Goal: Register for event/course

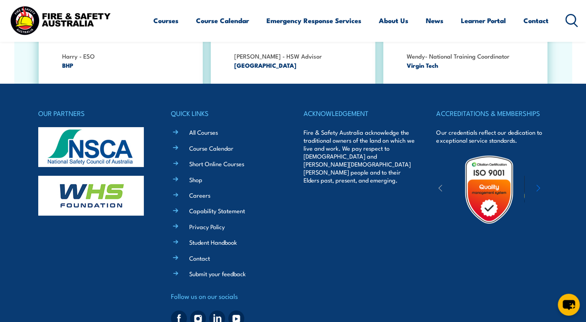
scroll to position [1773, 0]
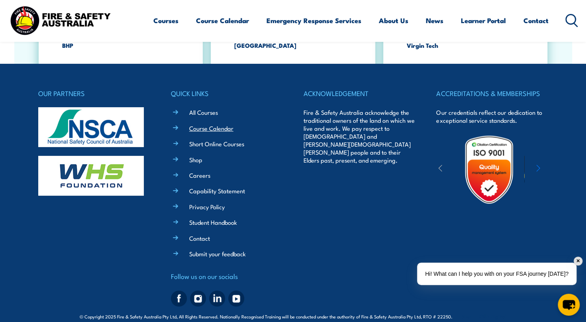
click at [209, 124] on link "Course Calendar" at bounding box center [211, 128] width 44 height 8
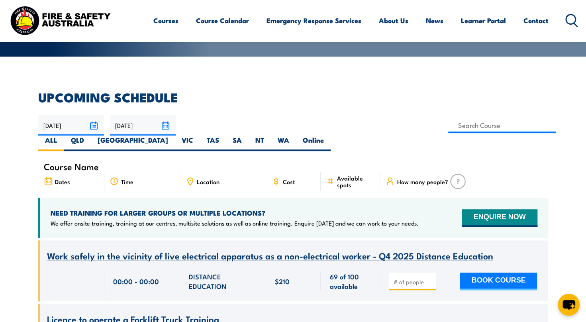
scroll to position [159, 0]
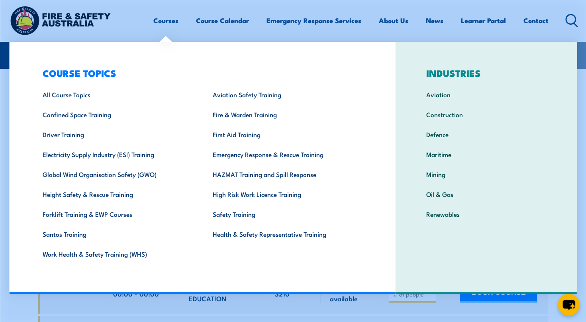
click at [167, 22] on link "Courses" at bounding box center [165, 20] width 25 height 21
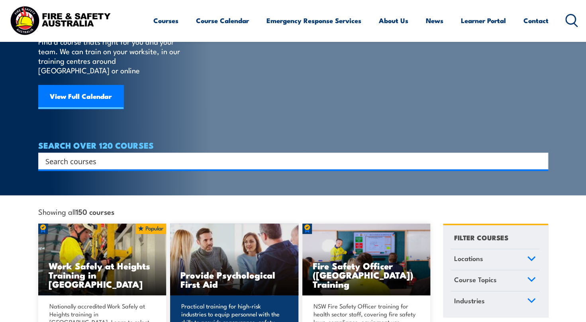
scroll to position [199, 0]
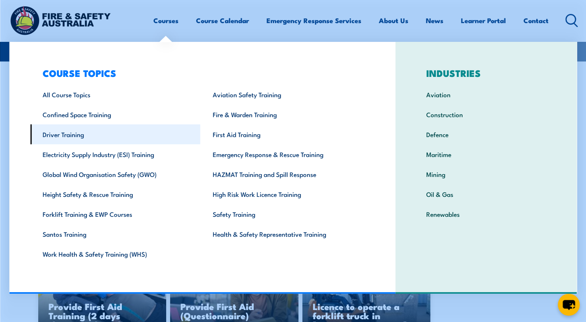
click at [65, 135] on link "Driver Training" at bounding box center [115, 134] width 170 height 20
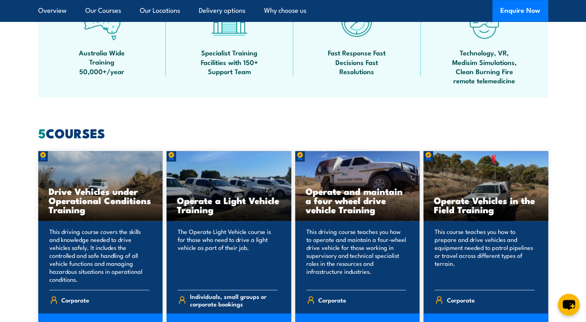
scroll to position [597, 0]
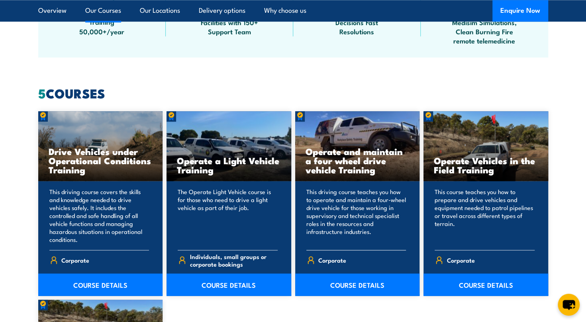
click at [353, 168] on h3 "Operate and maintain a four wheel drive vehicle Training" at bounding box center [357, 160] width 104 height 27
click at [358, 284] on link "COURSE DETAILS" at bounding box center [357, 284] width 125 height 22
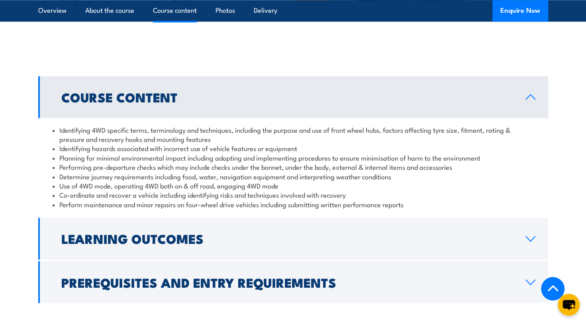
scroll to position [711, 0]
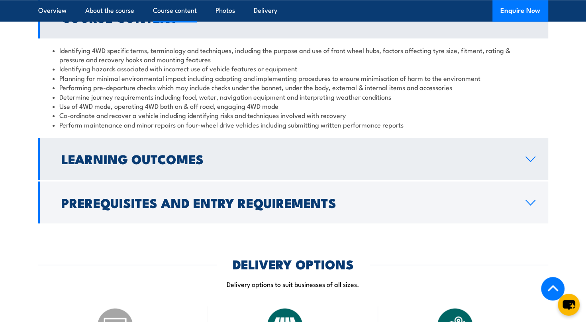
click at [301, 176] on link "Learning Outcomes" at bounding box center [293, 159] width 510 height 42
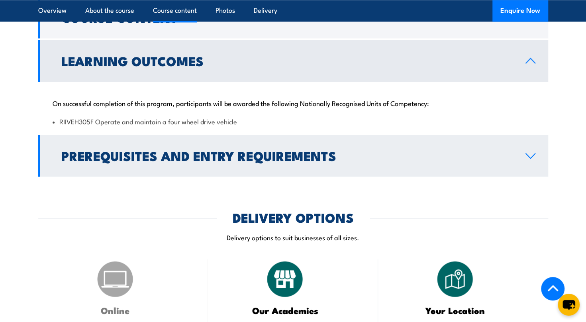
click at [260, 169] on link "Prerequisites and Entry Requirements" at bounding box center [293, 156] width 510 height 42
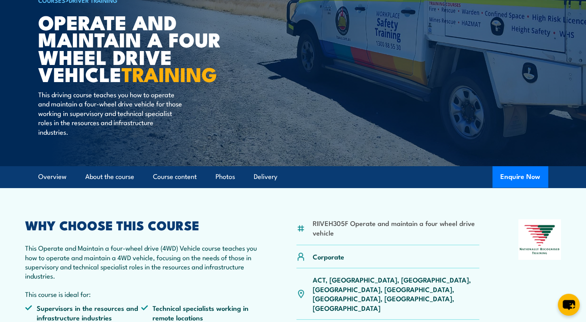
scroll to position [0, 0]
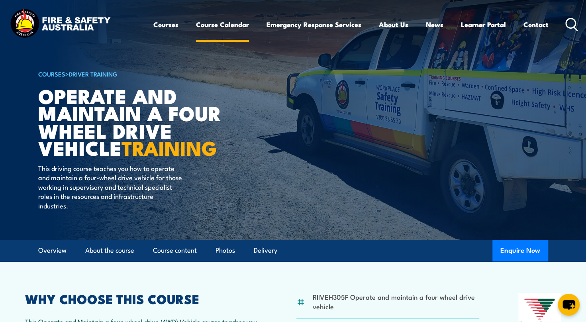
click at [221, 27] on link "Course Calendar" at bounding box center [222, 24] width 53 height 21
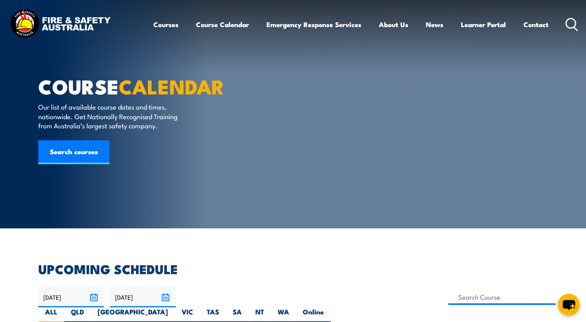
scroll to position [159, 0]
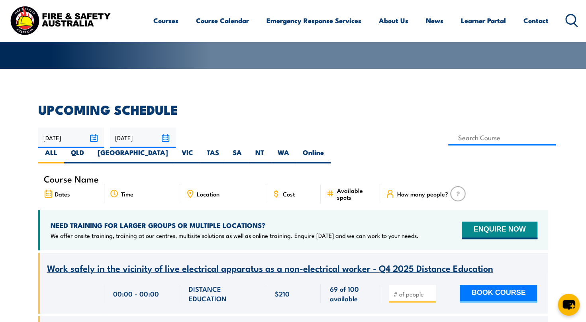
click at [167, 137] on input "30/11/2025" at bounding box center [143, 137] width 66 height 20
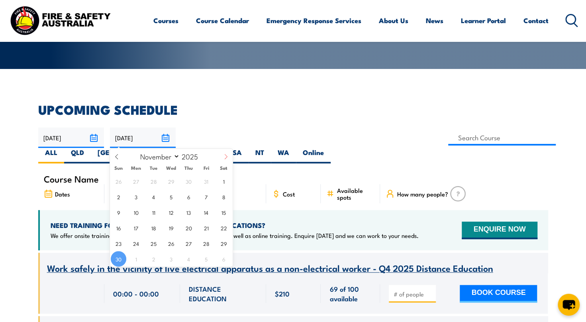
click at [225, 157] on icon at bounding box center [226, 157] width 6 height 6
select select "11"
click at [225, 157] on icon at bounding box center [226, 157] width 6 height 6
type input "2026"
click at [225, 157] on icon at bounding box center [226, 157] width 6 height 6
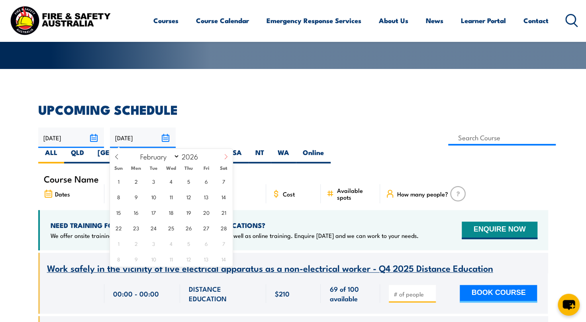
click at [225, 157] on icon at bounding box center [226, 157] width 6 height 6
select select "2"
click at [120, 183] on span "1" at bounding box center [119, 181] width 16 height 16
type input "[DATE]"
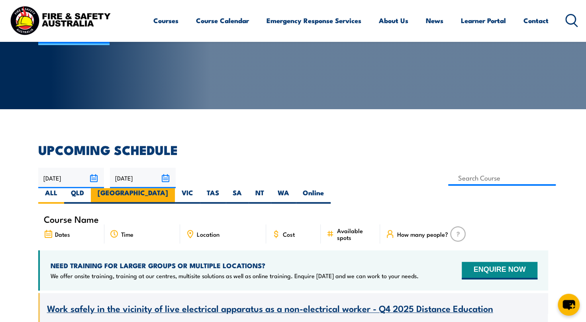
scroll to position [119, 0]
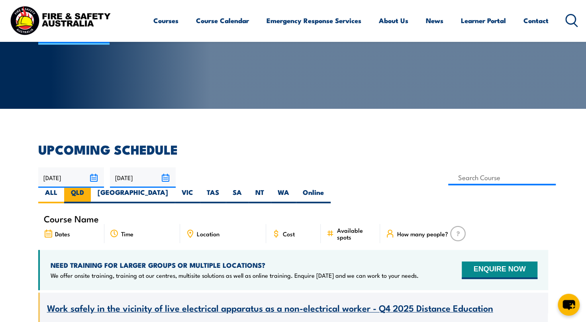
click at [91, 188] on label "QLD" at bounding box center [77, 196] width 27 height 16
click at [89, 188] on input "QLD" at bounding box center [86, 190] width 5 height 5
radio input "true"
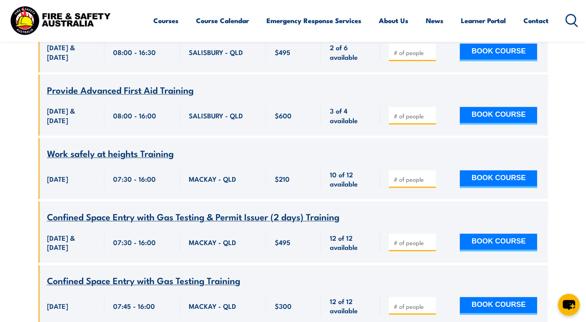
scroll to position [4030, 0]
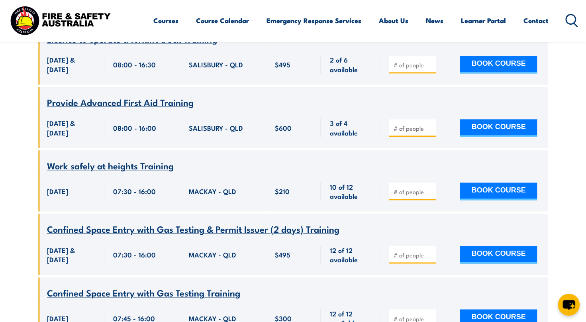
click at [169, 95] on span "Provide Advanced First Aid Training" at bounding box center [120, 102] width 147 height 14
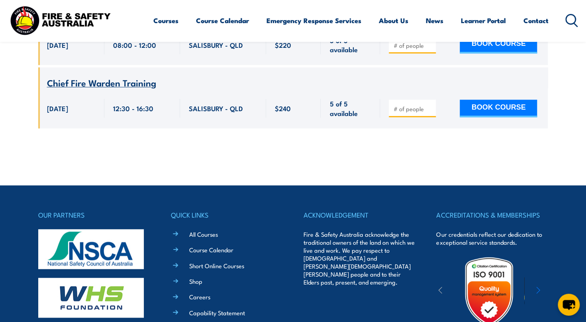
scroll to position [14364, 0]
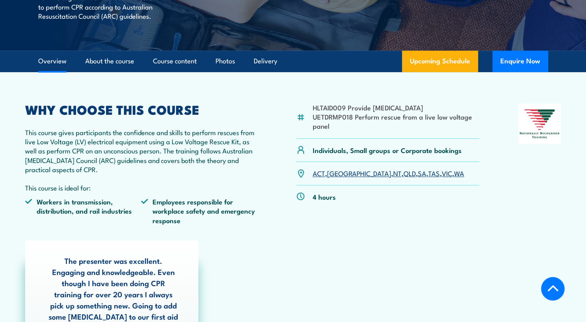
scroll to position [199, 0]
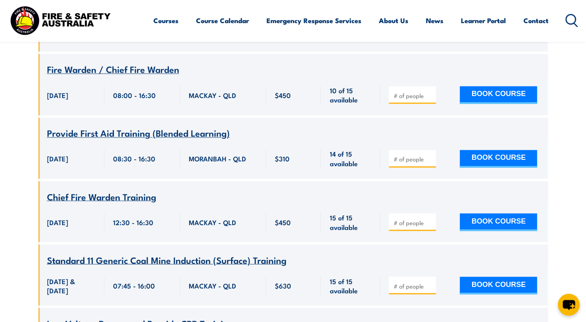
scroll to position [5496, 0]
